Goal: Check status: Check status

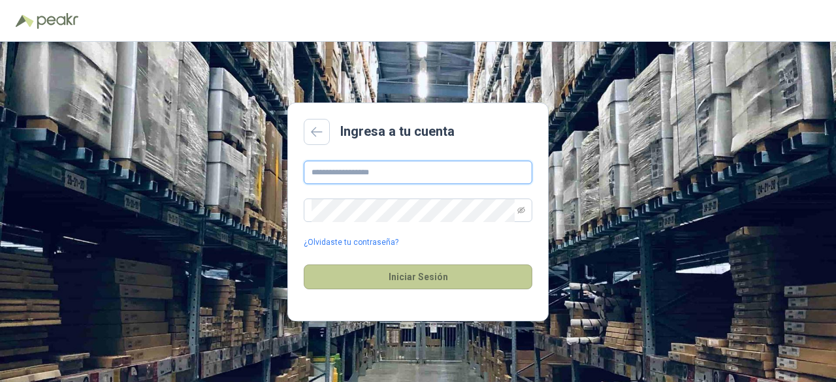
type input "**********"
click at [425, 270] on button "Iniciar Sesión" at bounding box center [418, 276] width 229 height 25
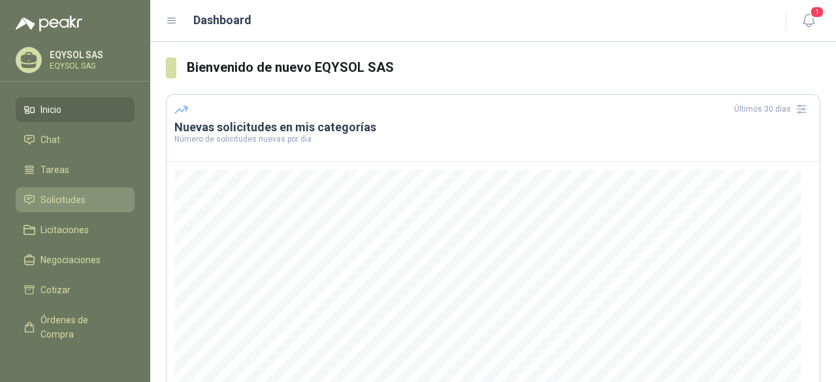
click at [83, 193] on span "Solicitudes" at bounding box center [62, 200] width 45 height 14
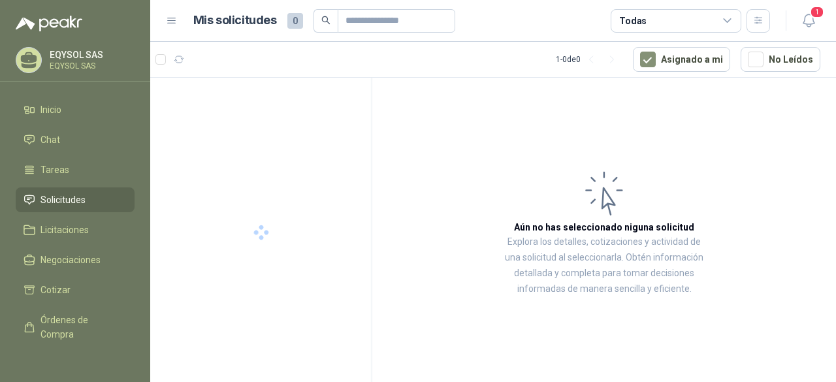
click at [83, 193] on span "Solicitudes" at bounding box center [62, 200] width 45 height 14
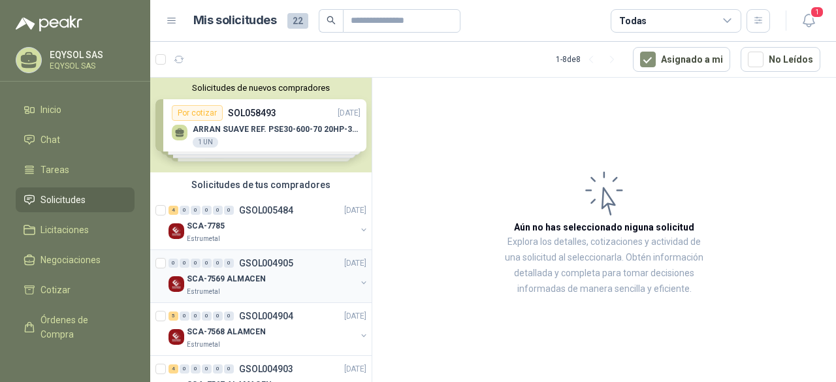
click at [298, 289] on div "Estrumetal" at bounding box center [271, 292] width 169 height 10
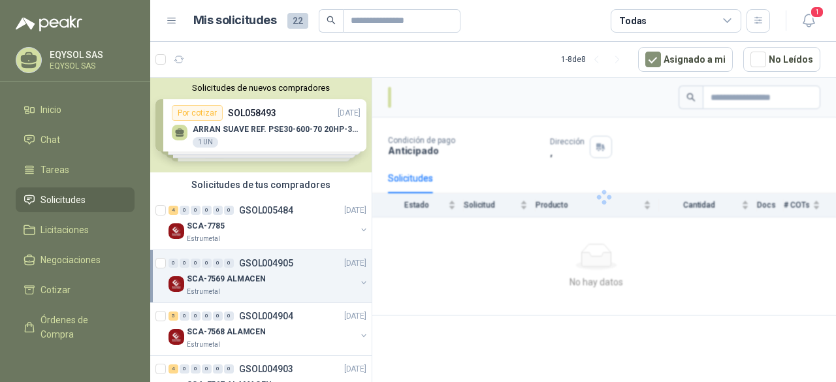
click at [298, 289] on div "Estrumetal" at bounding box center [271, 292] width 169 height 10
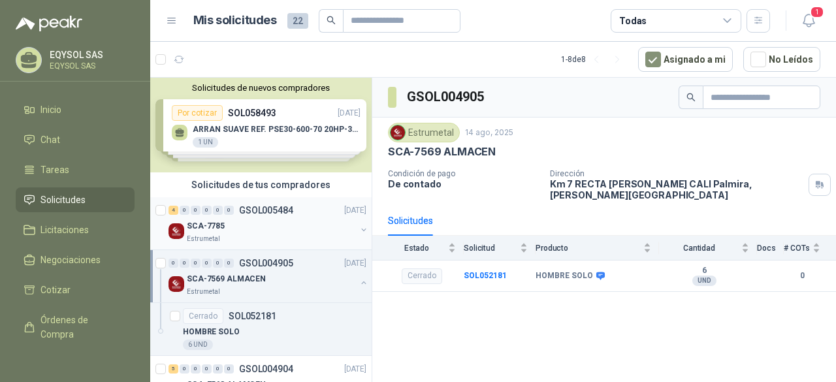
click at [293, 227] on div "SCA-7785" at bounding box center [271, 226] width 169 height 16
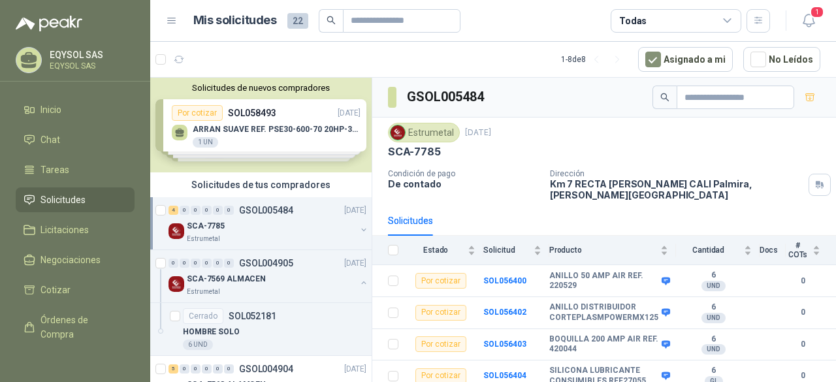
scroll to position [270, 0]
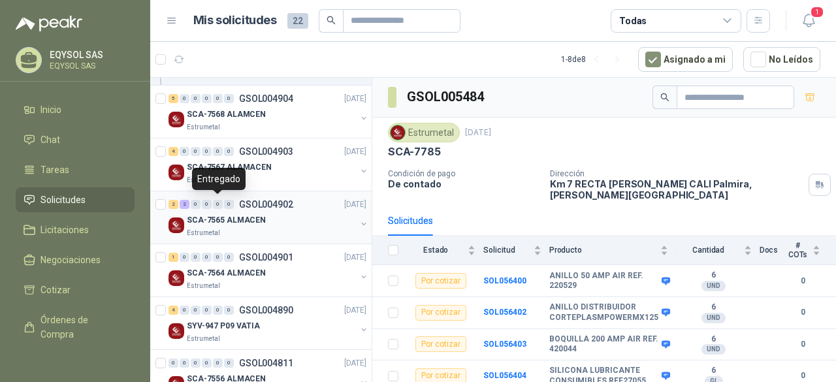
click at [215, 207] on div "0" at bounding box center [218, 204] width 10 height 9
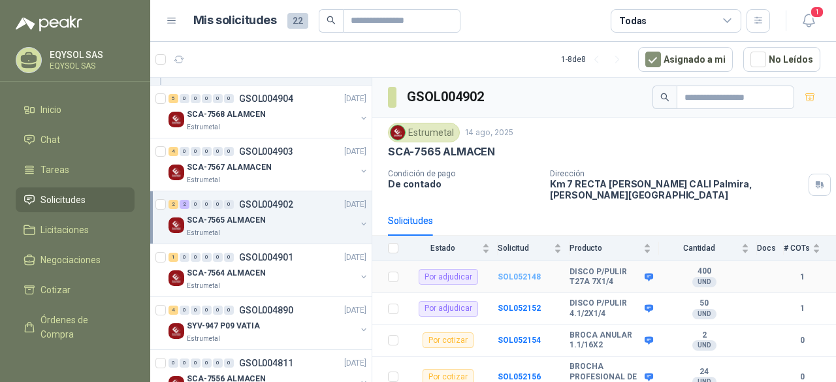
click at [502, 272] on b "SOL052148" at bounding box center [519, 276] width 43 height 9
click at [467, 269] on div "Por adjudicar" at bounding box center [448, 277] width 59 height 16
click at [581, 267] on b "DISCO P/PULIR T27A 7X1/4" at bounding box center [605, 277] width 72 height 20
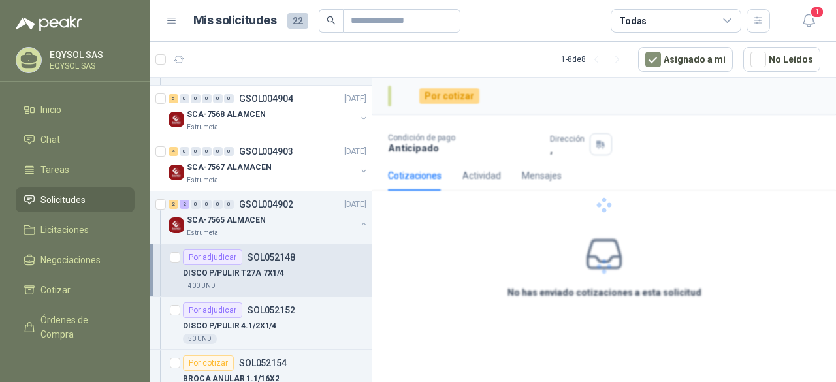
click at [632, 261] on div at bounding box center [604, 205] width 464 height 255
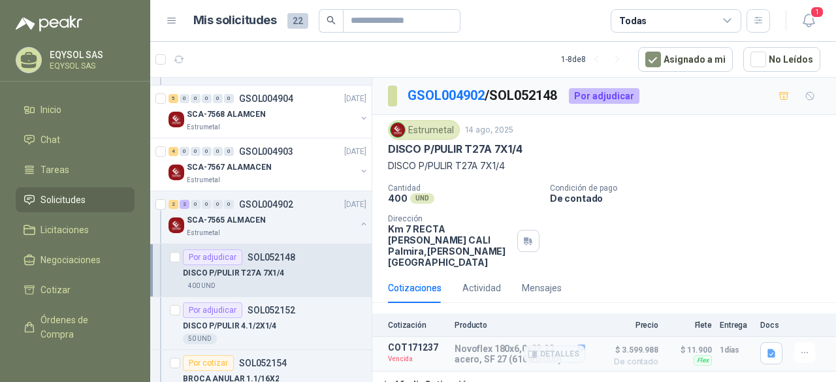
click at [394, 353] on p "Vencida" at bounding box center [417, 359] width 59 height 13
click at [303, 275] on div "DISCO P/PULIR T27A 7X1/4" at bounding box center [274, 273] width 183 height 16
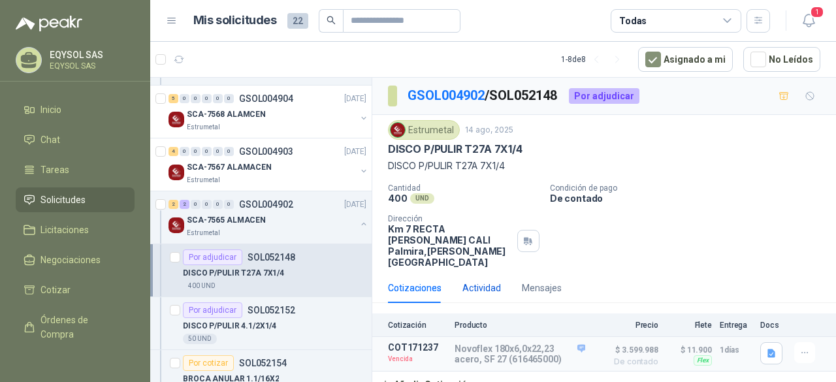
click at [477, 281] on div "Actividad" at bounding box center [481, 288] width 39 height 14
